Goal: Navigation & Orientation: Find specific page/section

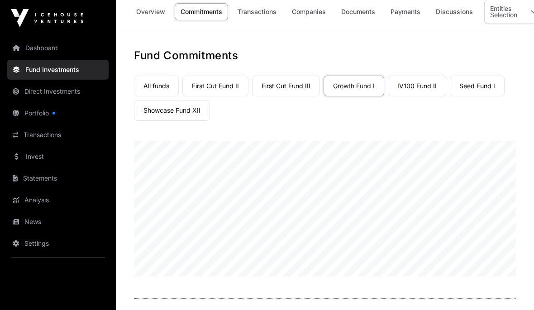
scroll to position [6, 0]
click at [307, 17] on link "Companies" at bounding box center [309, 12] width 46 height 17
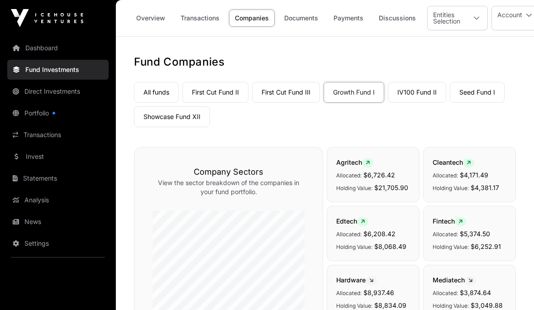
click at [415, 92] on link "IV100 Fund II" at bounding box center [417, 92] width 58 height 21
click at [248, 19] on link "Companies" at bounding box center [252, 18] width 46 height 17
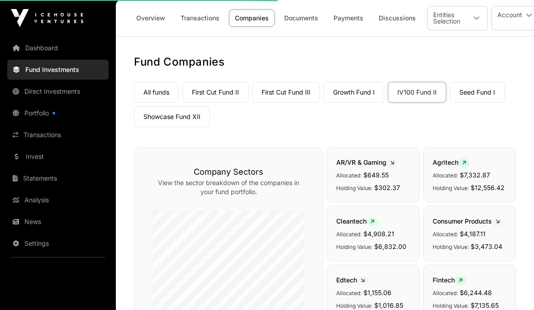
click at [36, 45] on link "Dashboard" at bounding box center [57, 48] width 101 height 20
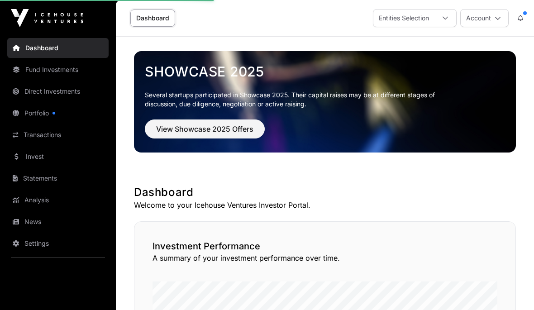
click at [38, 49] on link "Dashboard" at bounding box center [57, 48] width 101 height 20
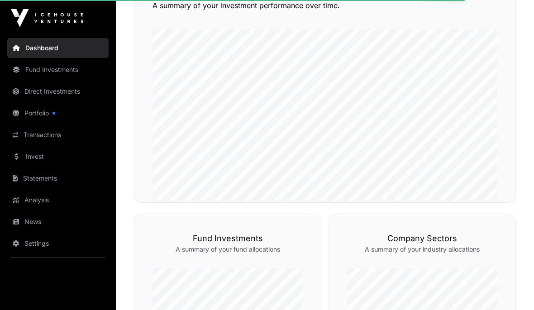
scroll to position [254, 0]
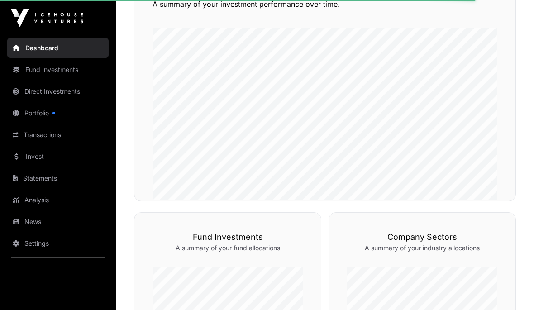
click at [37, 63] on link "Fund Investments" at bounding box center [57, 70] width 101 height 20
click at [42, 75] on link "Fund Investments" at bounding box center [57, 70] width 101 height 20
click at [45, 71] on link "Fund Investments" at bounding box center [57, 70] width 101 height 20
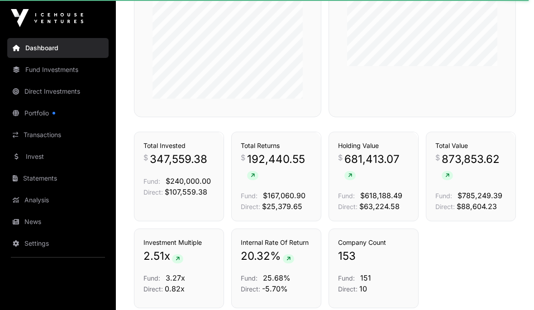
scroll to position [557, 0]
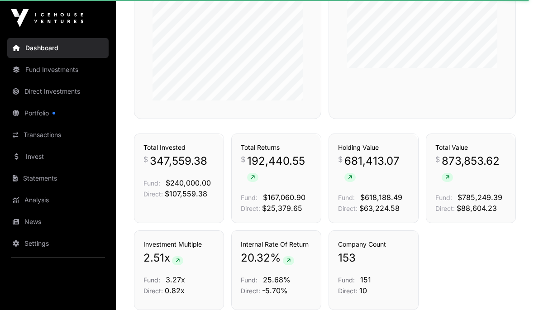
click at [40, 68] on link "Fund Investments" at bounding box center [57, 70] width 101 height 20
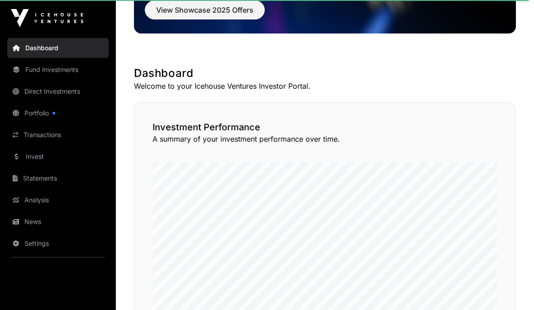
scroll to position [118, 0]
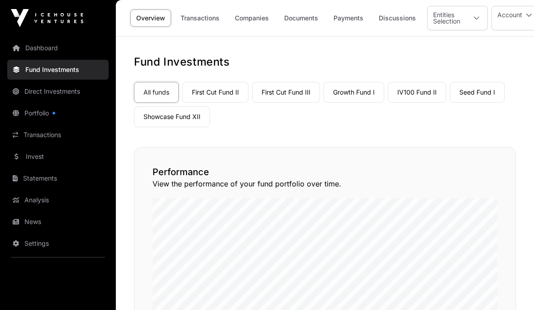
click at [37, 249] on link "Settings" at bounding box center [57, 244] width 101 height 20
click at [34, 241] on link "Settings" at bounding box center [57, 244] width 101 height 20
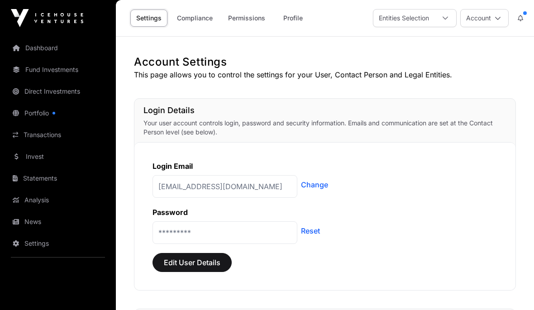
click at [523, 19] on icon at bounding box center [520, 18] width 5 height 6
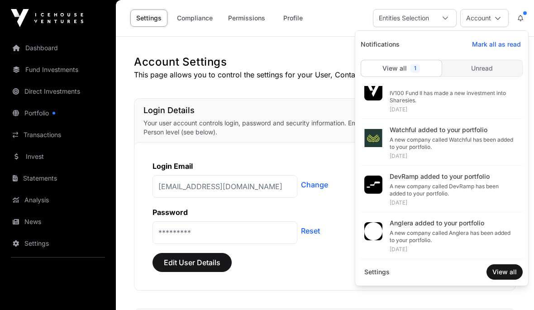
scroll to position [13, 0]
click at [327, 161] on div "Login Email" at bounding box center [325, 166] width 345 height 11
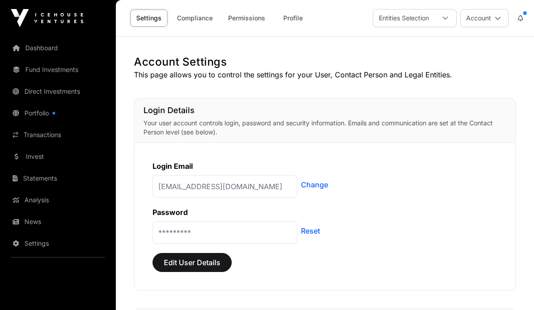
click at [243, 11] on link "Permissions" at bounding box center [246, 18] width 49 height 17
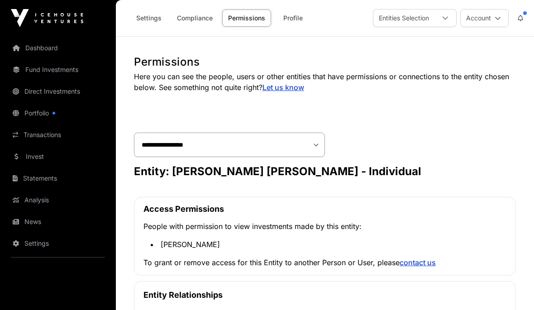
click at [195, 17] on link "Compliance" at bounding box center [195, 18] width 48 height 17
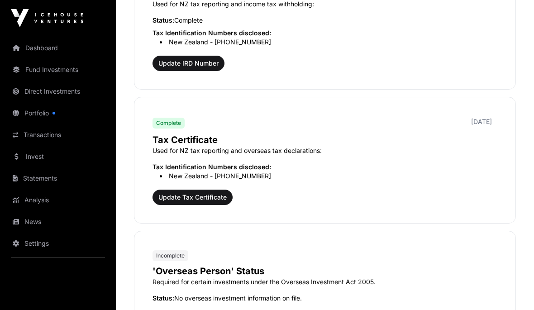
scroll to position [930, 0]
click at [28, 240] on link "Settings" at bounding box center [57, 244] width 101 height 20
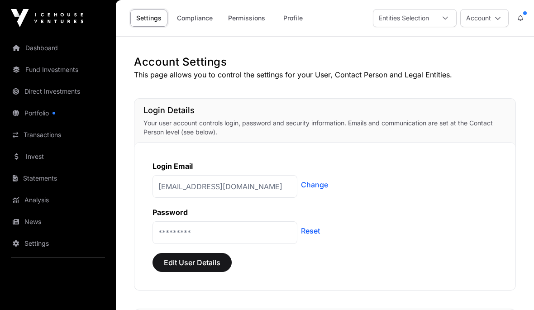
click at [523, 17] on icon at bounding box center [520, 18] width 5 height 6
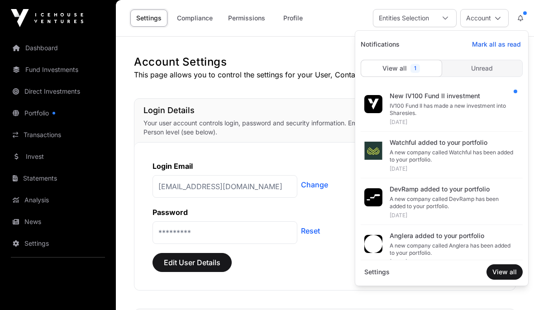
click at [383, 271] on span "Settings" at bounding box center [377, 272] width 33 height 16
